Goal: Purchase product/service

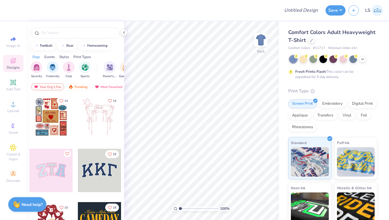
click at [308, 43] on div "Comfort Colors Adult Heavyweight T-Shirt" at bounding box center [332, 36] width 89 height 16
click at [308, 42] on div at bounding box center [311, 40] width 6 height 6
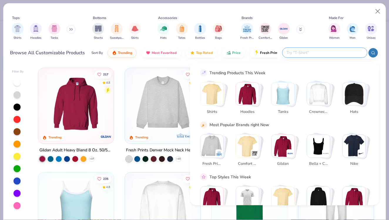
click at [330, 52] on input "text" at bounding box center [324, 52] width 77 height 7
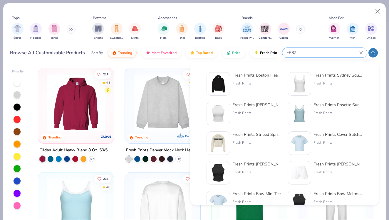
type input "FP87"
click at [257, 83] on div "Fresh Prints" at bounding box center [256, 83] width 49 height 5
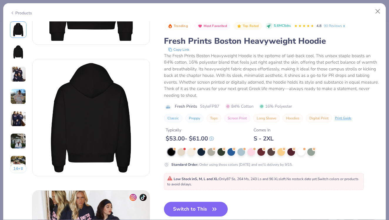
scroll to position [97, 0]
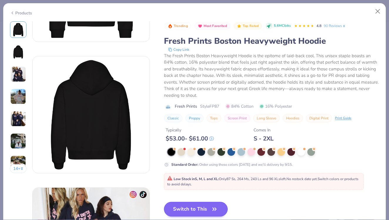
click at [208, 206] on button "Switch to This" at bounding box center [196, 209] width 64 height 15
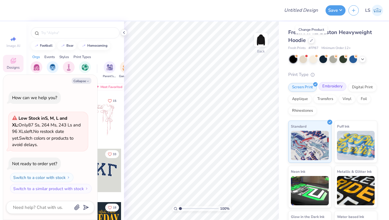
click at [330, 85] on div "Embroidery" at bounding box center [332, 86] width 28 height 9
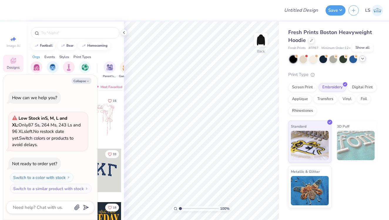
click at [361, 60] on icon at bounding box center [362, 58] width 5 height 5
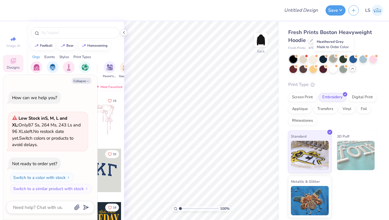
click at [334, 60] on div at bounding box center [333, 59] width 8 height 8
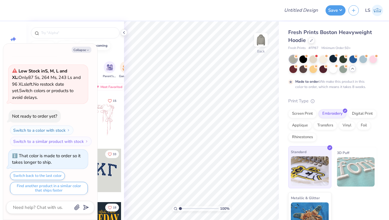
click at [311, 157] on img at bounding box center [310, 171] width 38 height 29
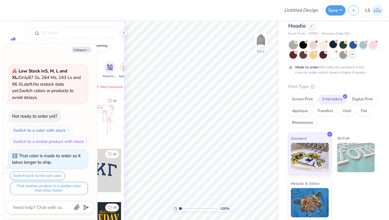
scroll to position [14, 0]
click at [89, 50] on icon "button" at bounding box center [88, 50] width 4 height 4
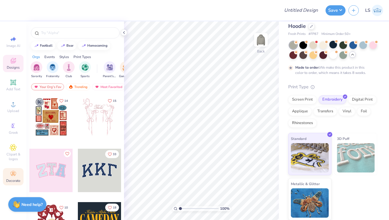
click at [12, 173] on circle at bounding box center [12, 172] width 3 height 3
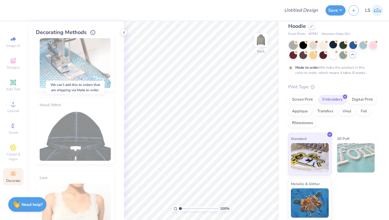
scroll to position [21, 0]
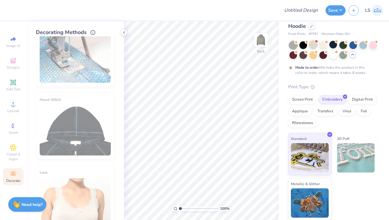
click at [313, 43] on div at bounding box center [313, 45] width 8 height 8
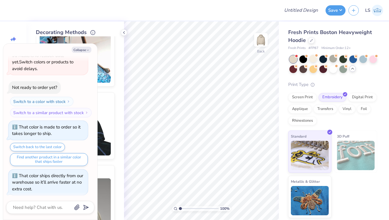
scroll to position [134, 0]
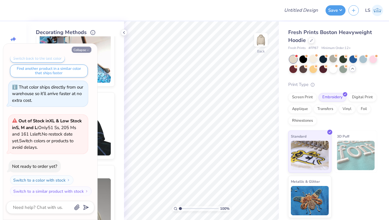
click at [80, 52] on button "Collapse" at bounding box center [82, 50] width 20 height 6
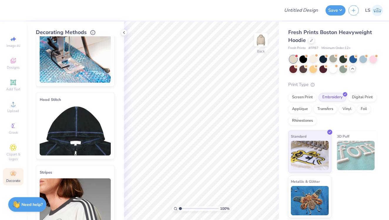
click at [73, 134] on img at bounding box center [75, 131] width 71 height 50
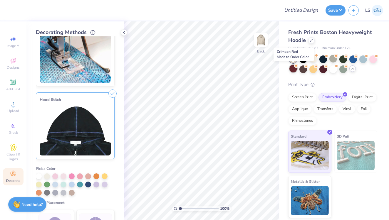
click at [292, 68] on div at bounding box center [293, 69] width 8 height 8
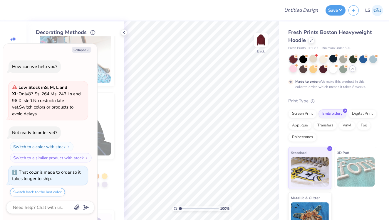
scroll to position [182, 0]
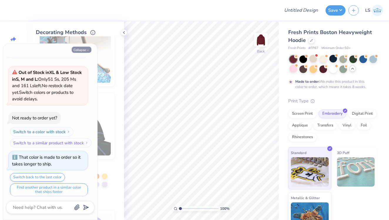
click at [81, 48] on button "Collapse" at bounding box center [82, 50] width 20 height 6
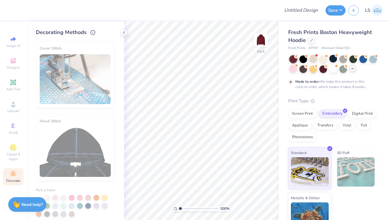
scroll to position [0, 0]
click at [301, 58] on div at bounding box center [303, 59] width 8 height 8
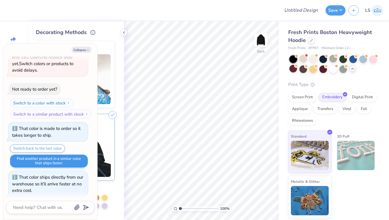
scroll to position [300, 0]
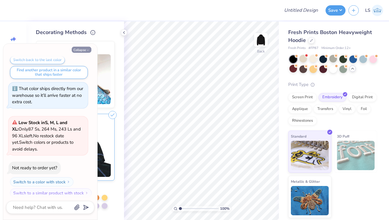
click at [85, 51] on button "Collapse" at bounding box center [82, 50] width 20 height 6
type textarea "x"
